Goal: Task Accomplishment & Management: Complete application form

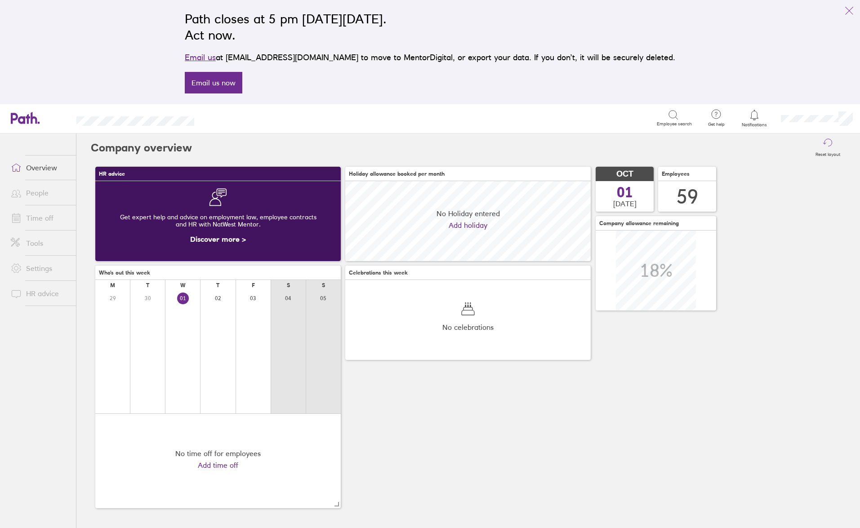
scroll to position [80, 245]
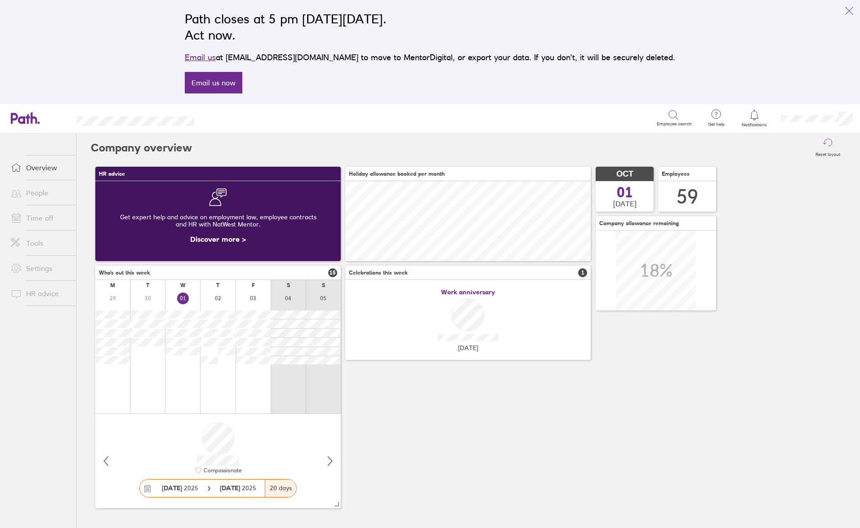
click at [50, 218] on link "Time off" at bounding box center [40, 218] width 72 height 18
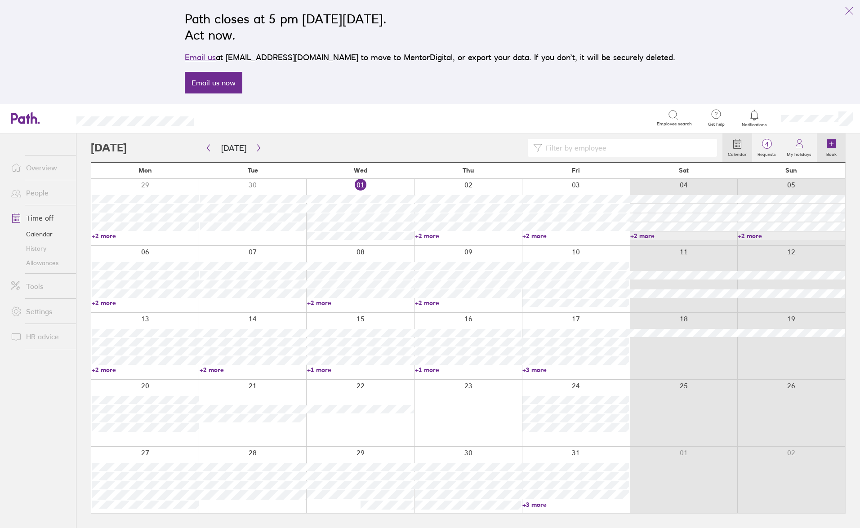
click at [828, 152] on label "Book" at bounding box center [830, 153] width 21 height 8
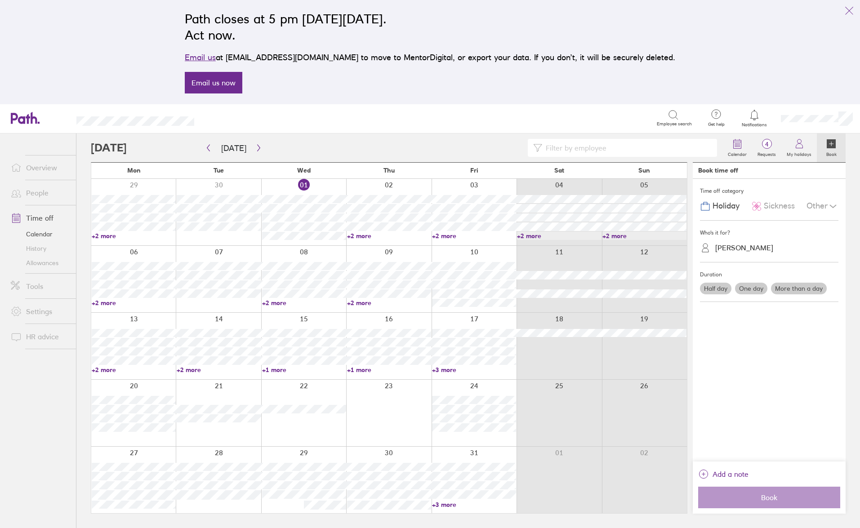
click at [789, 207] on span "Sickness" at bounding box center [778, 205] width 31 height 9
click at [751, 247] on div "[PERSON_NAME]" at bounding box center [744, 248] width 58 height 9
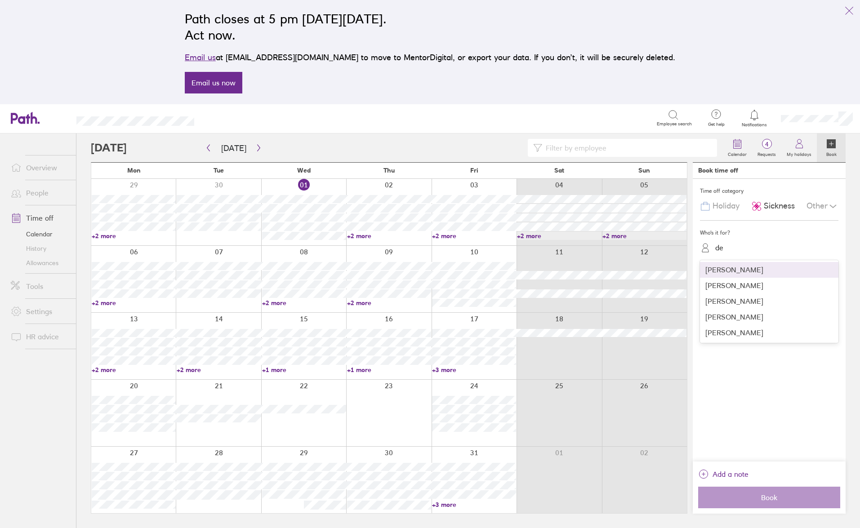
type input "dea"
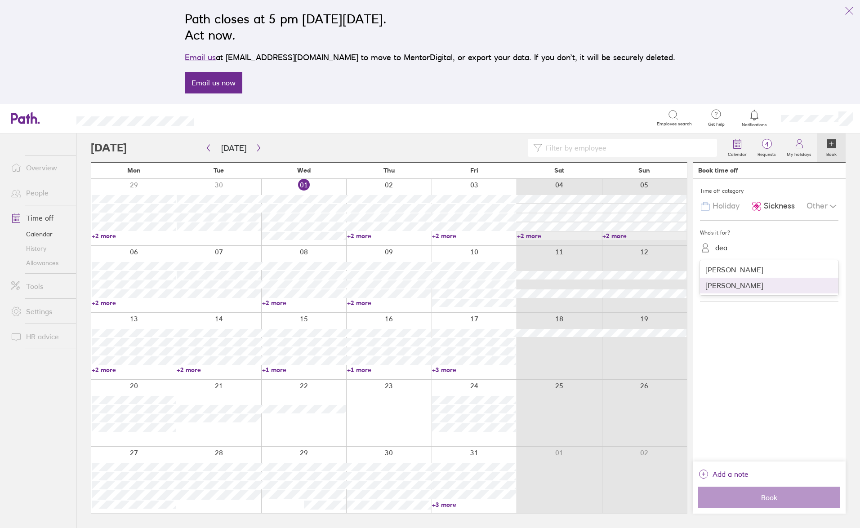
click at [740, 281] on div "[PERSON_NAME]" at bounding box center [769, 286] width 138 height 16
click at [807, 292] on label "More than a day" at bounding box center [799, 289] width 56 height 12
click at [0, 0] on input "More than a day" at bounding box center [0, 0] width 0 height 0
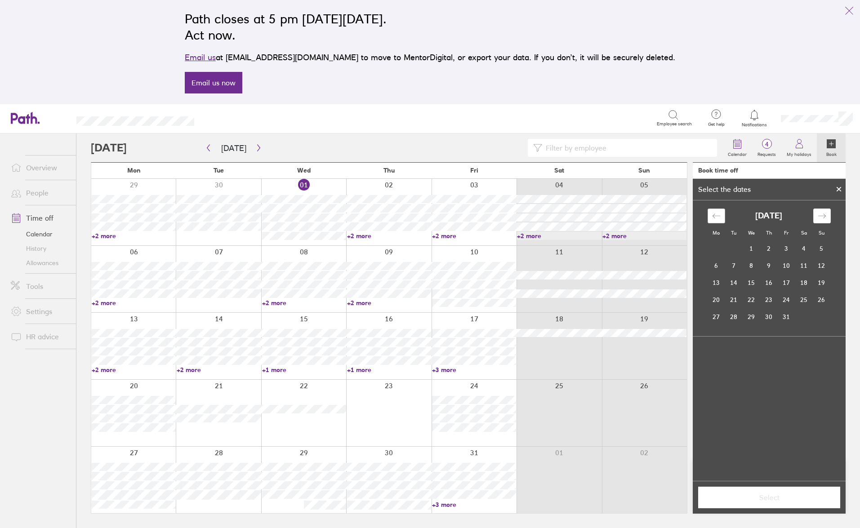
click at [709, 212] on div "Move backward to switch to the previous month." at bounding box center [716, 215] width 18 height 15
click at [563, 139] on div at bounding box center [623, 148] width 190 height 18
click at [580, 146] on input at bounding box center [627, 147] width 170 height 17
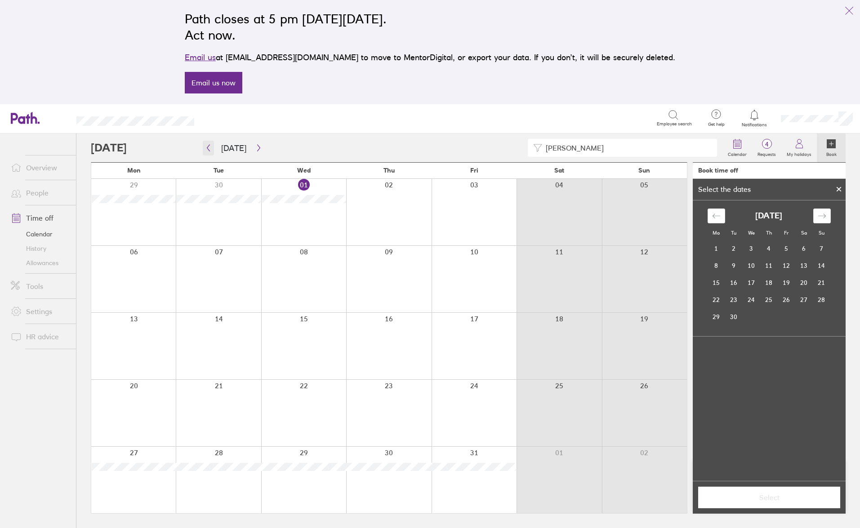
type input "[PERSON_NAME]"
click at [210, 150] on icon "button" at bounding box center [208, 147] width 7 height 7
click at [144, 401] on div at bounding box center [133, 413] width 84 height 67
click at [788, 303] on td "26" at bounding box center [786, 299] width 18 height 17
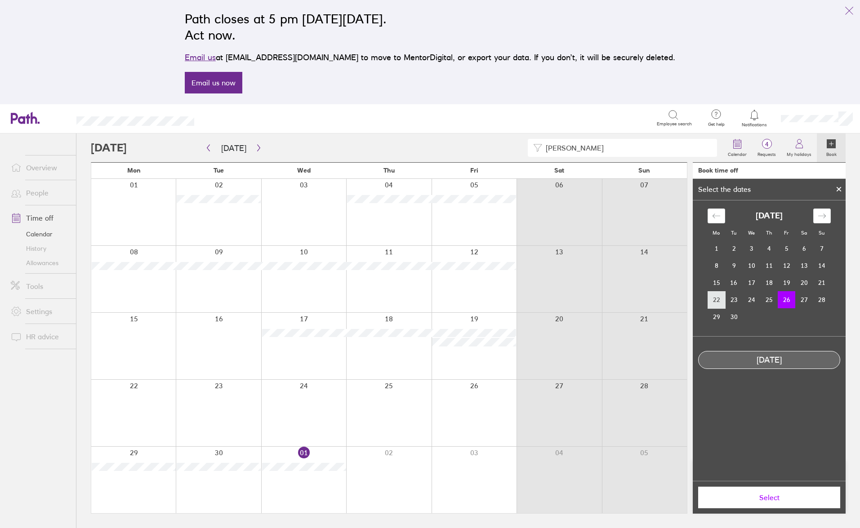
click at [711, 304] on td "22" at bounding box center [716, 299] width 18 height 17
click at [837, 190] on icon at bounding box center [839, 189] width 4 height 4
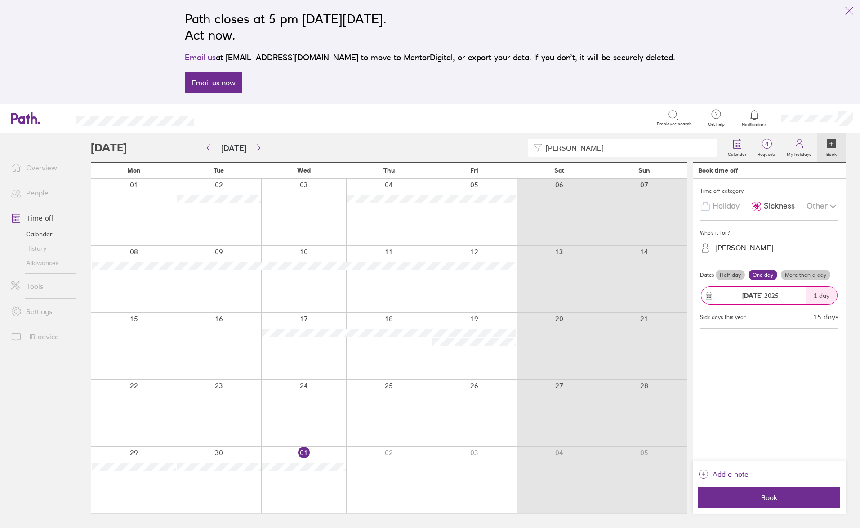
click at [811, 276] on label "More than a day" at bounding box center [804, 275] width 49 height 11
click at [0, 0] on input "More than a day" at bounding box center [0, 0] width 0 height 0
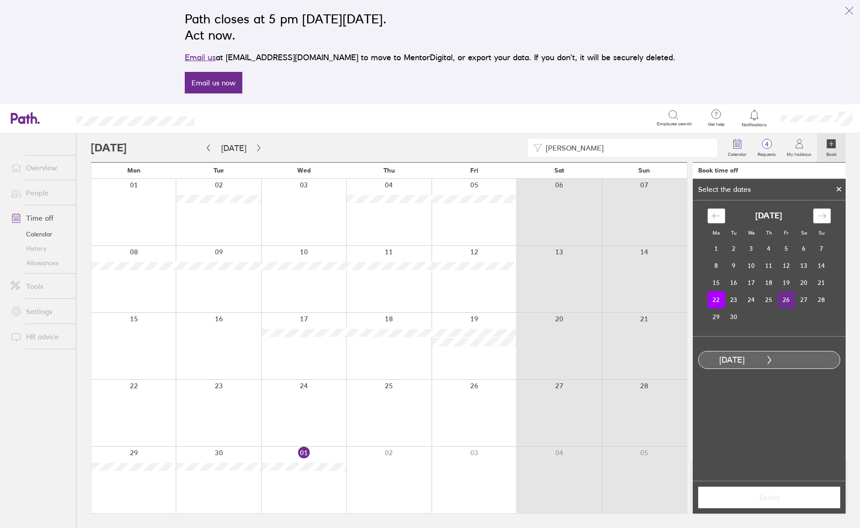
click at [784, 301] on td "26" at bounding box center [786, 299] width 18 height 17
click at [764, 492] on button "Select" at bounding box center [769, 498] width 142 height 22
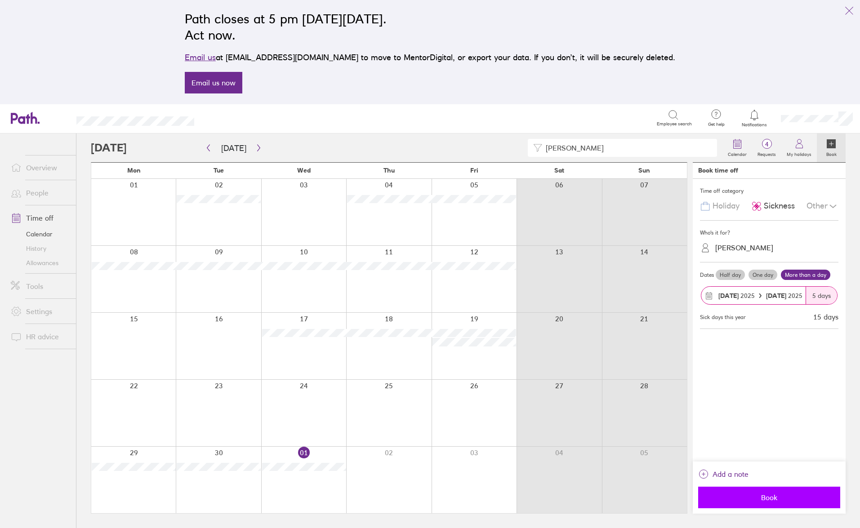
click at [809, 488] on button "Book" at bounding box center [769, 498] width 142 height 22
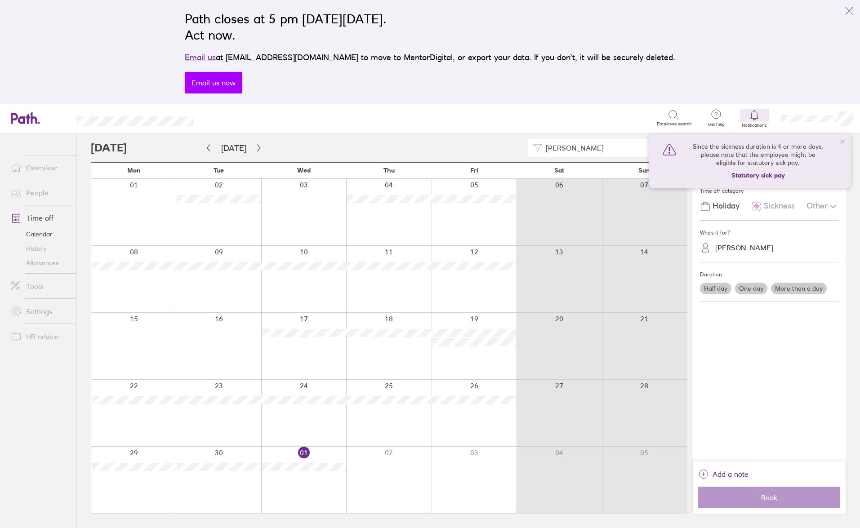
click at [237, 83] on link "Email us now" at bounding box center [214, 83] width 58 height 22
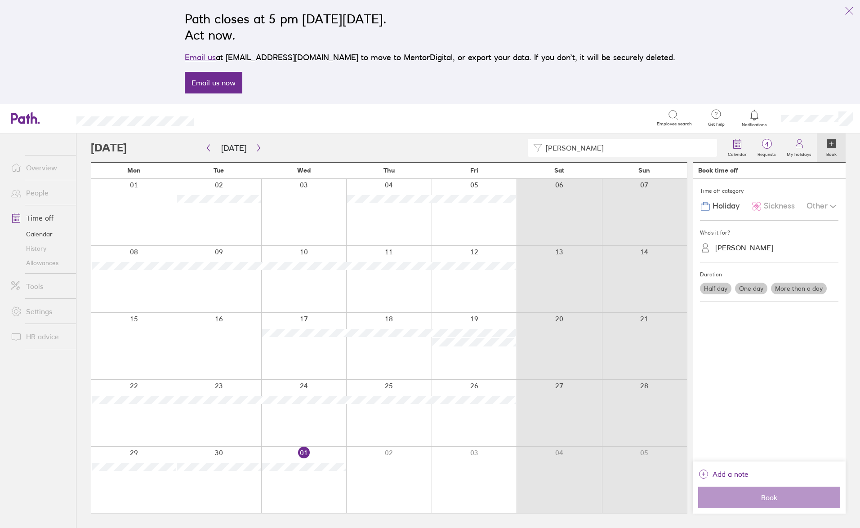
drag, startPoint x: 848, startPoint y: 10, endPoint x: 838, endPoint y: 8, distance: 11.0
click at [848, 9] on icon "link" at bounding box center [848, 10] width 11 height 11
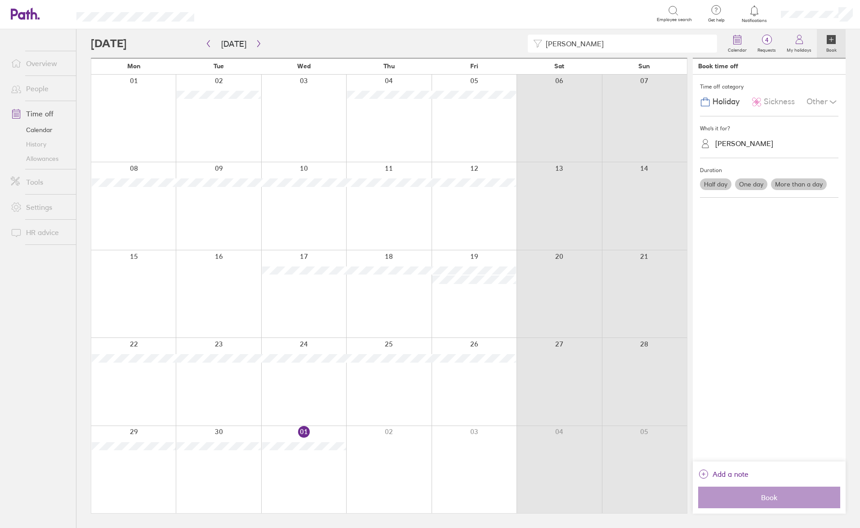
click at [49, 111] on link "Time off" at bounding box center [40, 114] width 72 height 18
